Goal: Complete application form

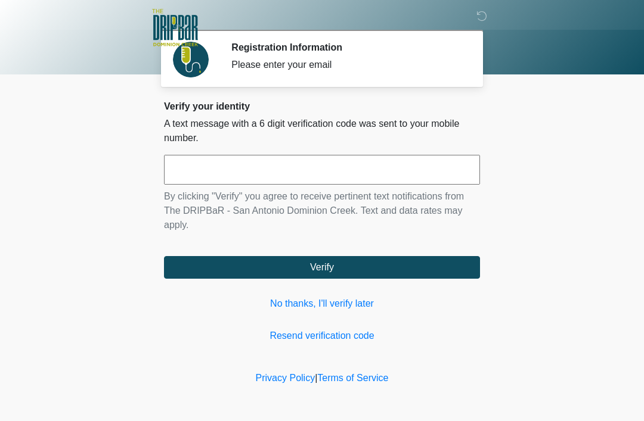
click at [344, 180] on input "text" at bounding box center [322, 170] width 316 height 30
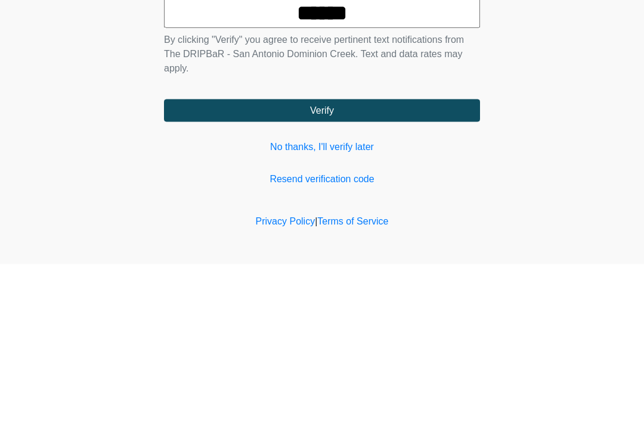
type input "******"
click at [336, 256] on button "Verify" at bounding box center [322, 267] width 316 height 23
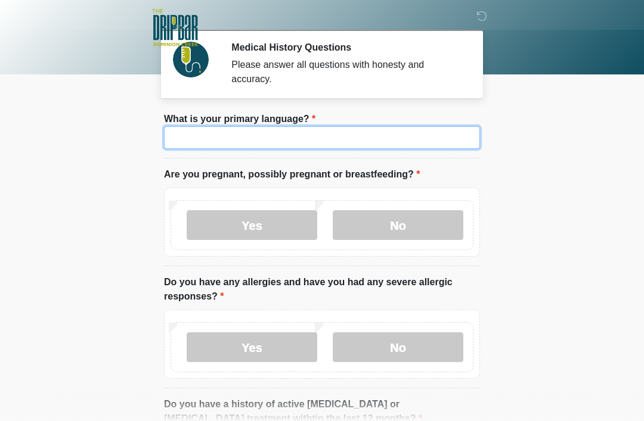
click at [380, 147] on input "What is your primary language?" at bounding box center [322, 137] width 316 height 23
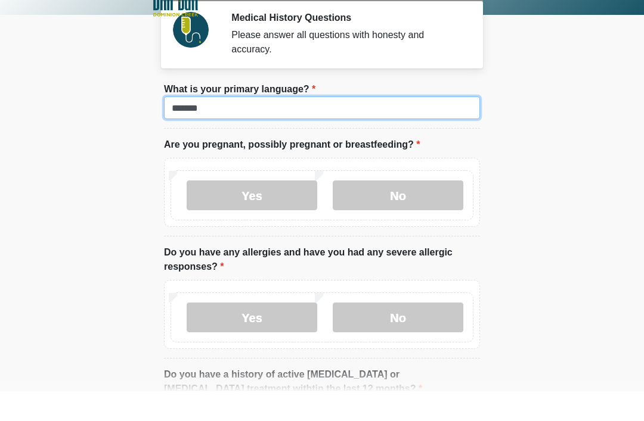
type input "*******"
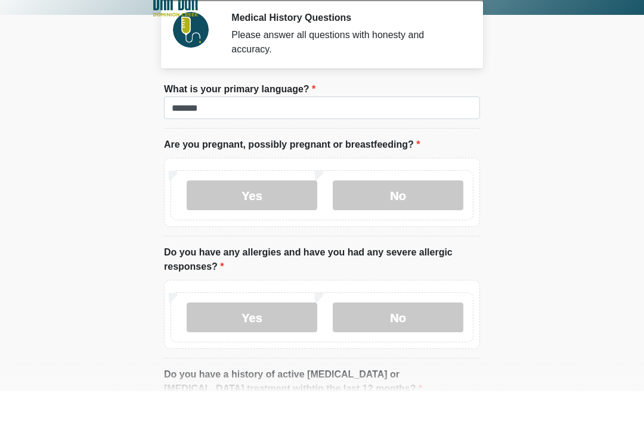
click at [410, 210] on label "No" at bounding box center [398, 225] width 131 height 30
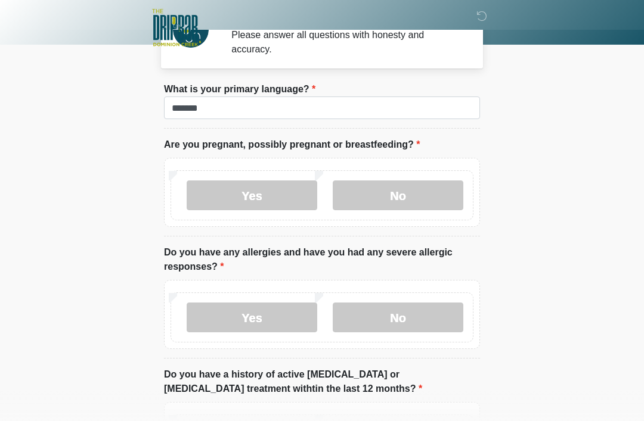
click at [288, 315] on label "Yes" at bounding box center [252, 318] width 131 height 30
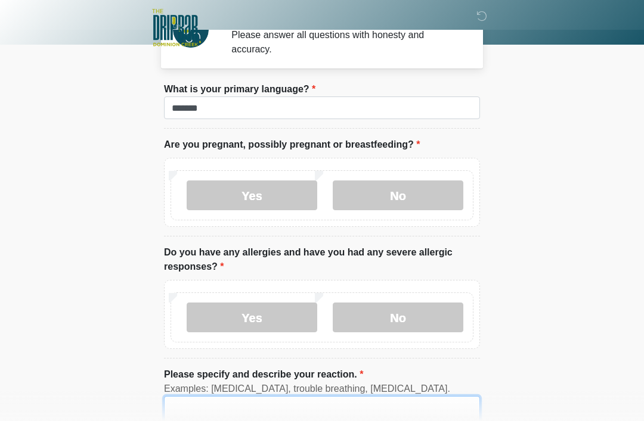
click at [352, 415] on textarea "Please specify and describe your reaction." at bounding box center [322, 421] width 316 height 51
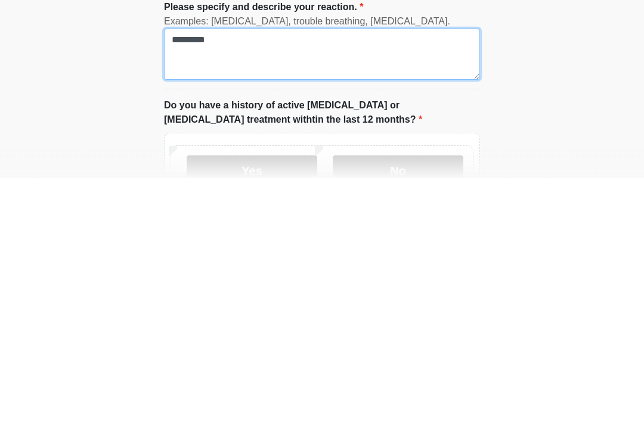
scroll to position [158, 0]
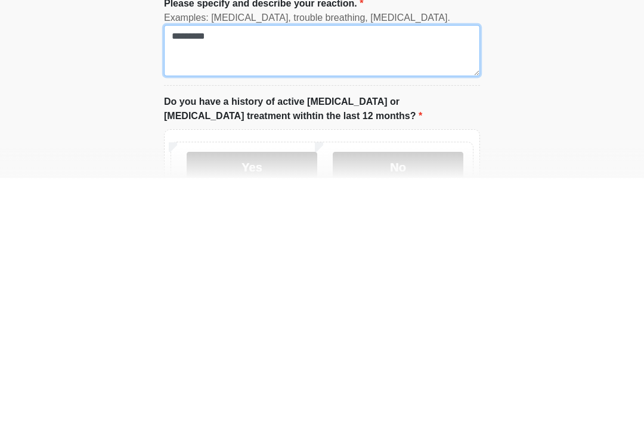
type textarea "*********"
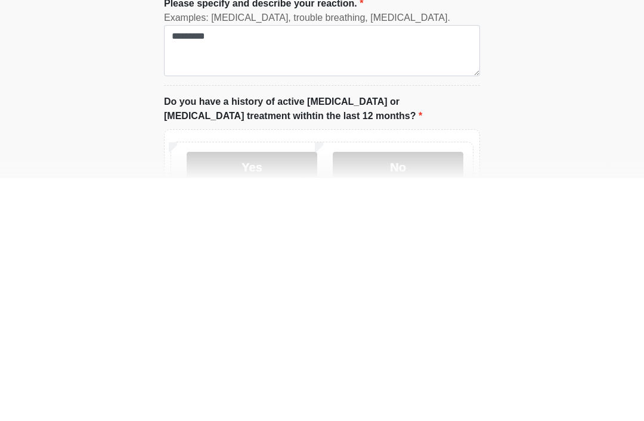
click at [414, 395] on label "No" at bounding box center [398, 410] width 131 height 30
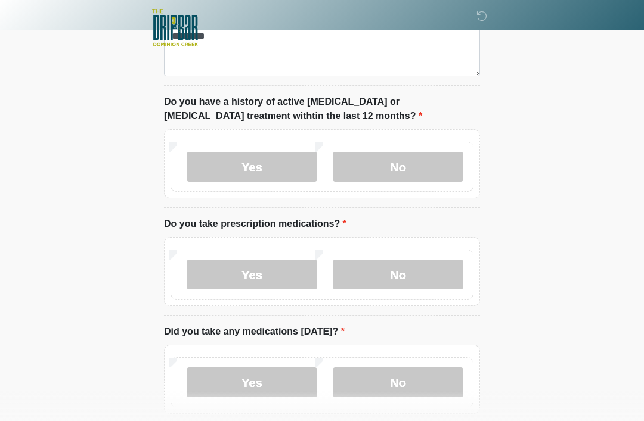
click at [281, 280] on label "Yes" at bounding box center [252, 275] width 131 height 30
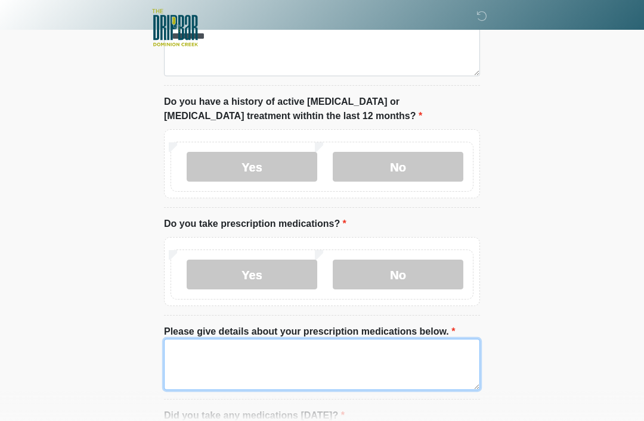
click at [335, 355] on textarea "Please give details about your prescription medications below." at bounding box center [322, 364] width 316 height 51
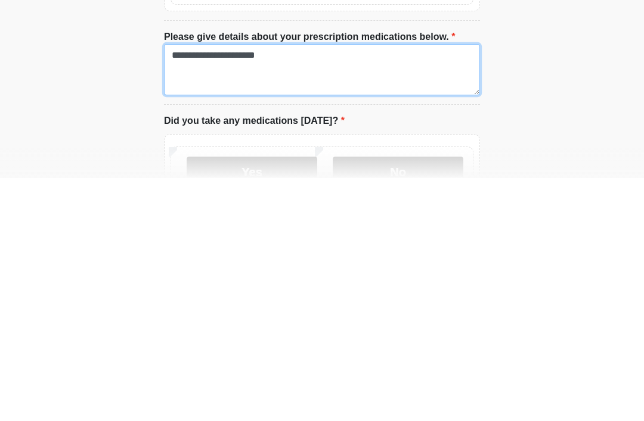
scroll to position [454, 0]
type textarea "**********"
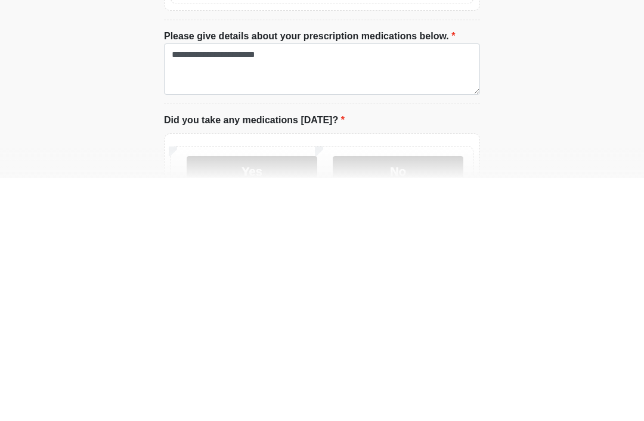
click at [398, 399] on label "No" at bounding box center [398, 414] width 131 height 30
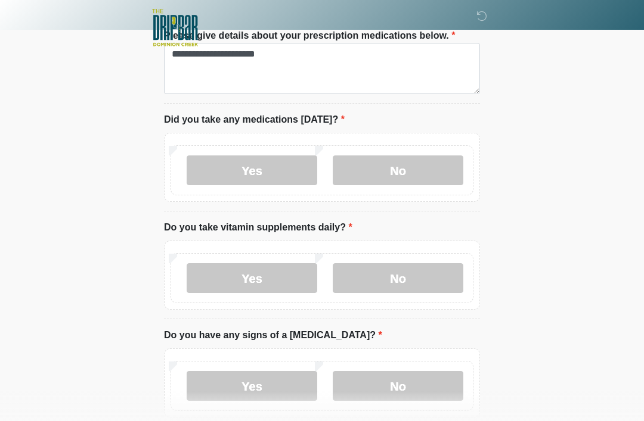
click at [274, 282] on label "Yes" at bounding box center [252, 278] width 131 height 30
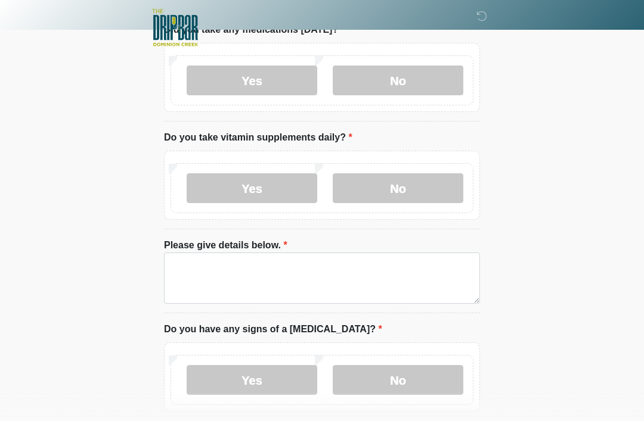
scroll to position [788, 0]
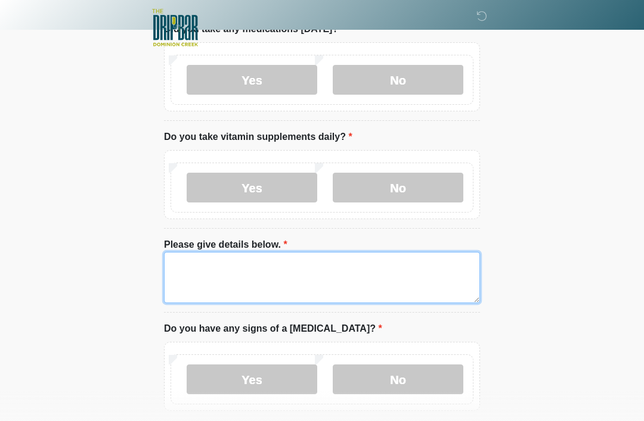
click at [353, 272] on textarea "Please give details below." at bounding box center [322, 277] width 316 height 51
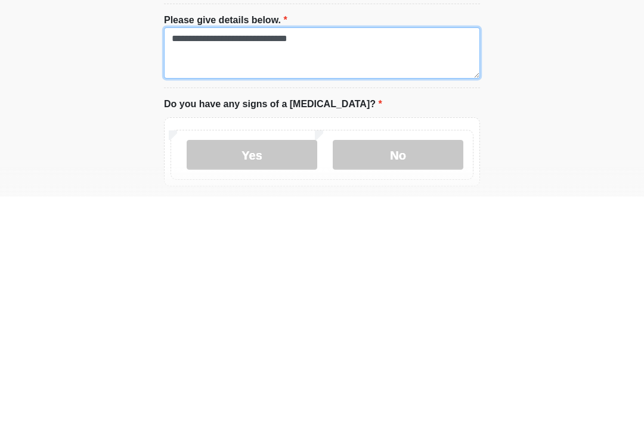
type textarea "**********"
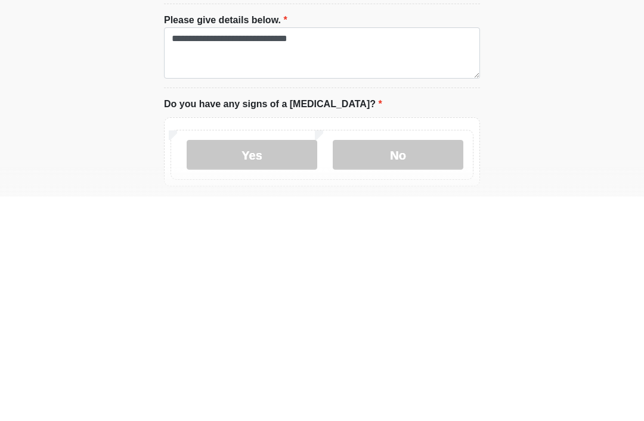
click at [423, 365] on label "No" at bounding box center [398, 380] width 131 height 30
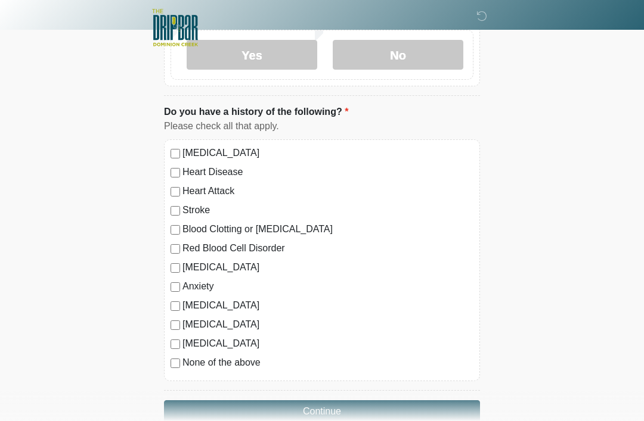
scroll to position [1137, 0]
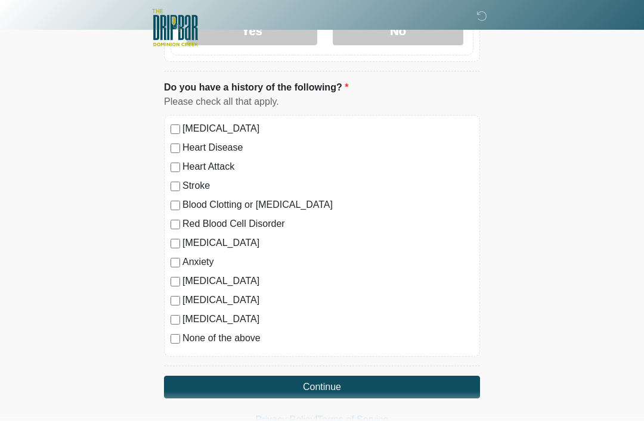
click at [347, 381] on button "Continue" at bounding box center [322, 387] width 316 height 23
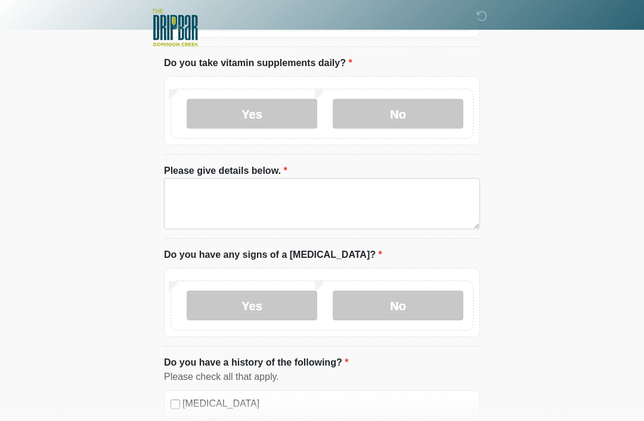
scroll to position [0, 0]
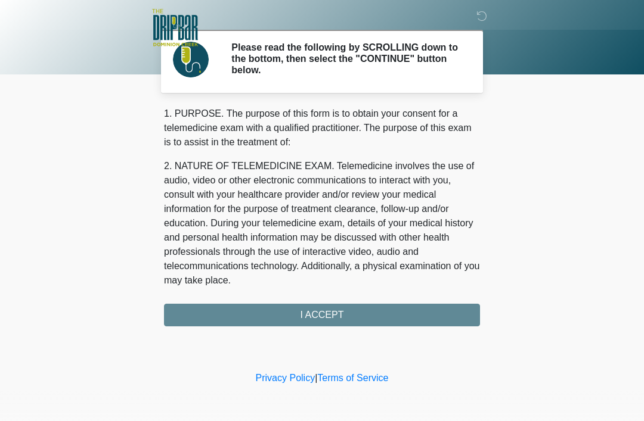
click at [349, 312] on div "1. PURPOSE. The purpose of this form is to obtain your consent for a telemedici…" at bounding box center [322, 217] width 316 height 220
click at [330, 320] on div "1. PURPOSE. The purpose of this form is to obtain your consent for a telemedici…" at bounding box center [322, 217] width 316 height 220
click at [337, 315] on div "1. PURPOSE. The purpose of this form is to obtain your consent for a telemedici…" at bounding box center [322, 217] width 316 height 220
click at [344, 310] on div "1. PURPOSE. The purpose of this form is to obtain your consent for a telemedici…" at bounding box center [322, 217] width 316 height 220
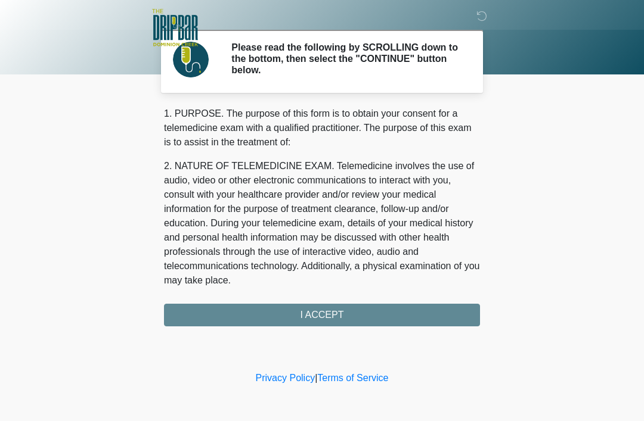
click at [451, 313] on div "1. PURPOSE. The purpose of this form is to obtain your consent for a telemedici…" at bounding box center [322, 217] width 316 height 220
click at [451, 312] on div "1. PURPOSE. The purpose of this form is to obtain your consent for a telemedici…" at bounding box center [322, 217] width 316 height 220
click at [428, 318] on div "1. PURPOSE. The purpose of this form is to obtain your consent for a telemedici…" at bounding box center [322, 217] width 316 height 220
click at [344, 325] on div "1. PURPOSE. The purpose of this form is to obtain your consent for a telemedici…" at bounding box center [322, 217] width 316 height 220
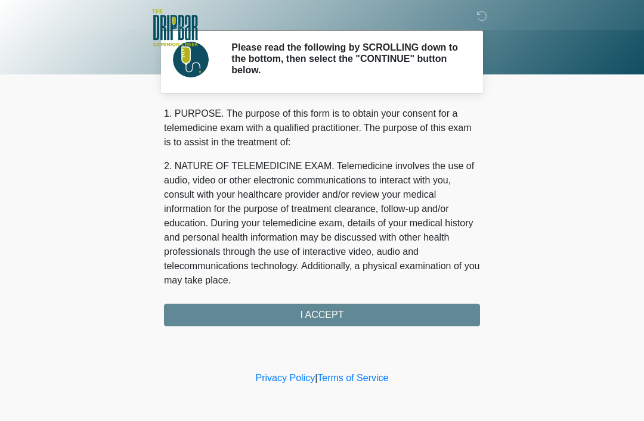
click at [350, 312] on div "1. PURPOSE. The purpose of this form is to obtain your consent for a telemedici…" at bounding box center [322, 217] width 316 height 220
click at [343, 315] on div "1. PURPOSE. The purpose of this form is to obtain your consent for a telemedici…" at bounding box center [322, 217] width 316 height 220
click at [344, 316] on div "1. PURPOSE. The purpose of this form is to obtain your consent for a telemedici…" at bounding box center [322, 217] width 316 height 220
click at [344, 315] on div "1. PURPOSE. The purpose of this form is to obtain your consent for a telemedici…" at bounding box center [322, 217] width 316 height 220
click at [346, 312] on div "1. PURPOSE. The purpose of this form is to obtain your consent for a telemedici…" at bounding box center [322, 217] width 316 height 220
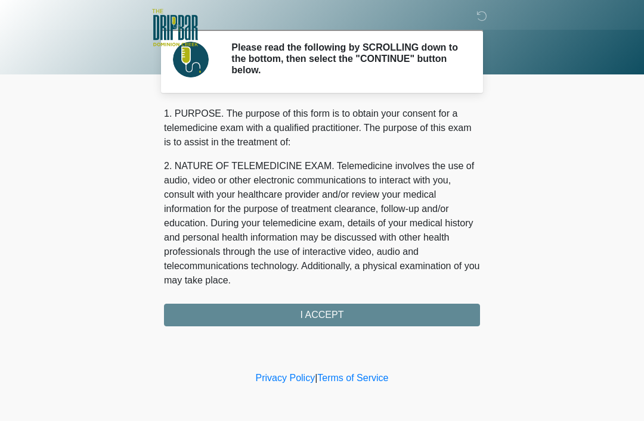
click at [346, 312] on div "1. PURPOSE. The purpose of this form is to obtain your consent for a telemedici…" at bounding box center [322, 217] width 316 height 220
click at [344, 315] on div "1. PURPOSE. The purpose of this form is to obtain your consent for a telemedici…" at bounding box center [322, 217] width 316 height 220
click at [344, 314] on div "1. PURPOSE. The purpose of this form is to obtain your consent for a telemedici…" at bounding box center [322, 217] width 316 height 220
click at [326, 312] on div "1. PURPOSE. The purpose of this form is to obtain your consent for a telemedici…" at bounding box center [322, 217] width 316 height 220
click at [338, 316] on div "1. PURPOSE. The purpose of this form is to obtain your consent for a telemedici…" at bounding box center [322, 217] width 316 height 220
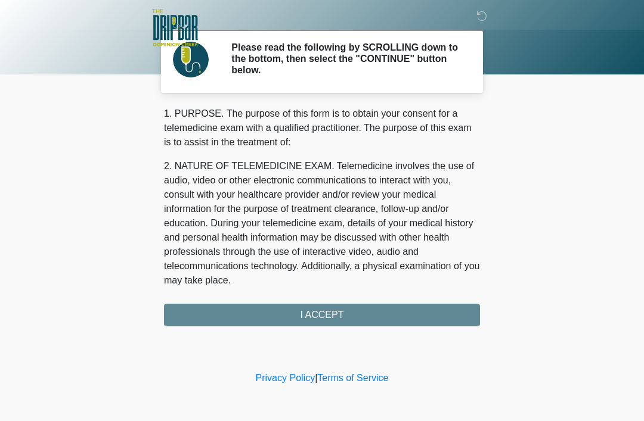
click at [330, 318] on div "1. PURPOSE. The purpose of this form is to obtain your consent for a telemedici…" at bounding box center [322, 217] width 316 height 220
click at [320, 308] on div "1. PURPOSE. The purpose of this form is to obtain your consent for a telemedici…" at bounding box center [322, 217] width 316 height 220
click at [331, 316] on div "1. PURPOSE. The purpose of this form is to obtain your consent for a telemedici…" at bounding box center [322, 217] width 316 height 220
click at [337, 318] on div "1. PURPOSE. The purpose of this form is to obtain your consent for a telemedici…" at bounding box center [322, 217] width 316 height 220
click at [337, 317] on div "1. PURPOSE. The purpose of this form is to obtain your consent for a telemedici…" at bounding box center [322, 217] width 316 height 220
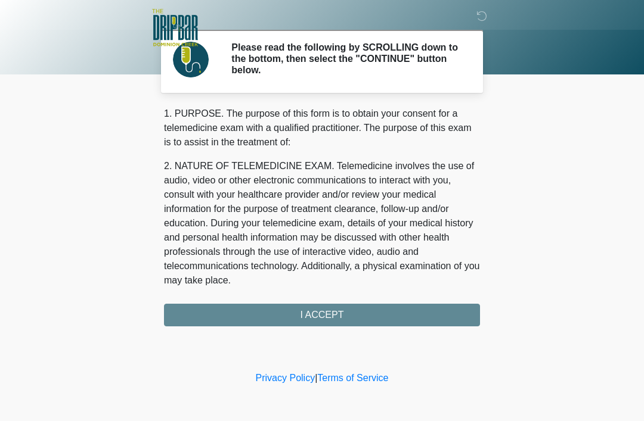
click at [340, 318] on div "1. PURPOSE. The purpose of this form is to obtain your consent for a telemedici…" at bounding box center [322, 217] width 316 height 220
click at [333, 317] on div "1. PURPOSE. The purpose of this form is to obtain your consent for a telemedici…" at bounding box center [322, 217] width 316 height 220
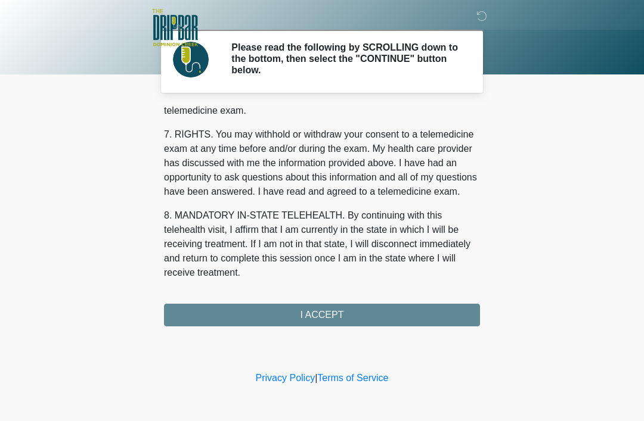
scroll to position [523, 0]
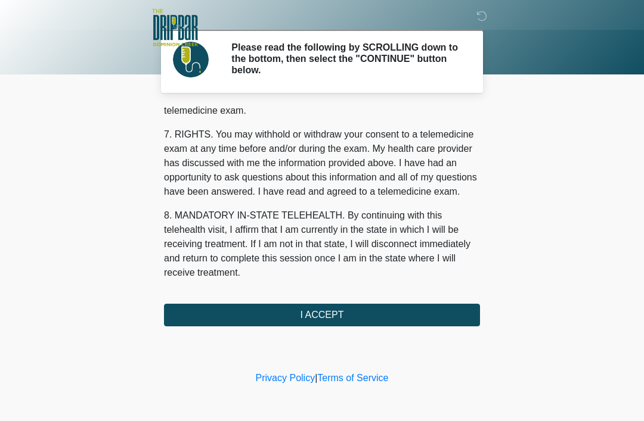
click at [339, 315] on button "I ACCEPT" at bounding box center [322, 315] width 316 height 23
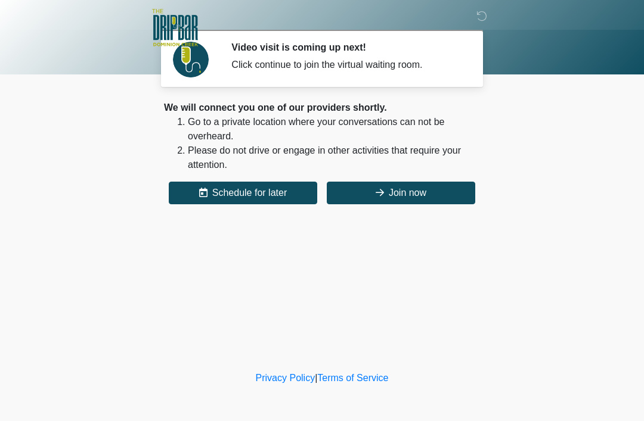
click at [422, 192] on button "Join now" at bounding box center [401, 193] width 148 height 23
